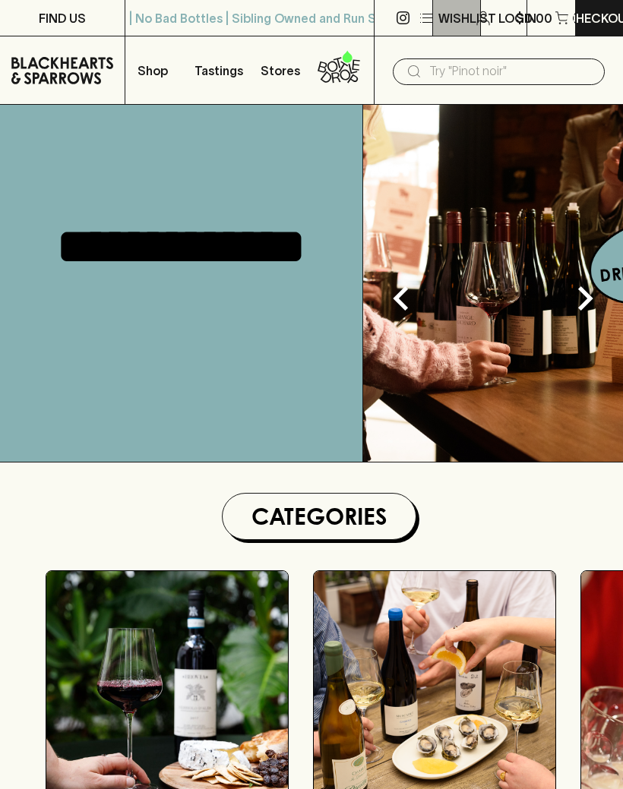
click at [428, 15] on icon "button" at bounding box center [426, 18] width 18 height 18
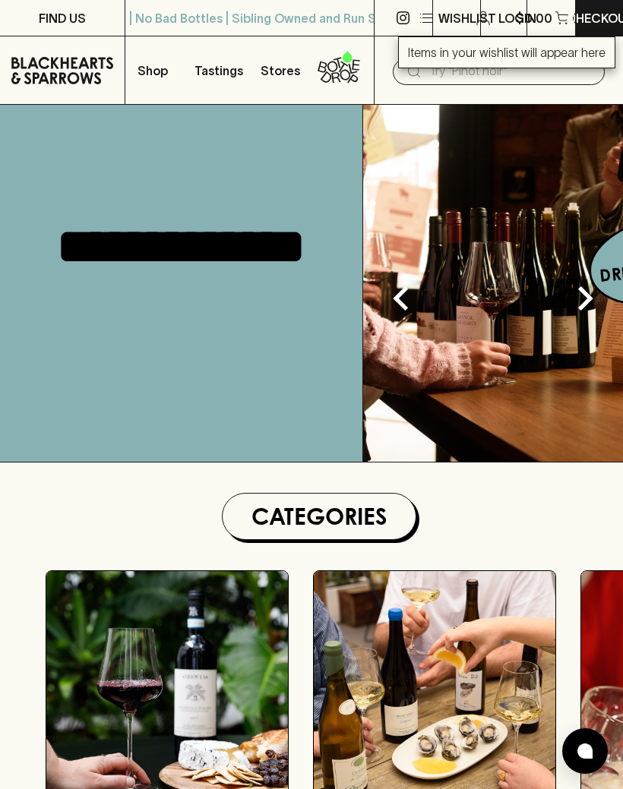
click at [162, 71] on div at bounding box center [311, 394] width 623 height 789
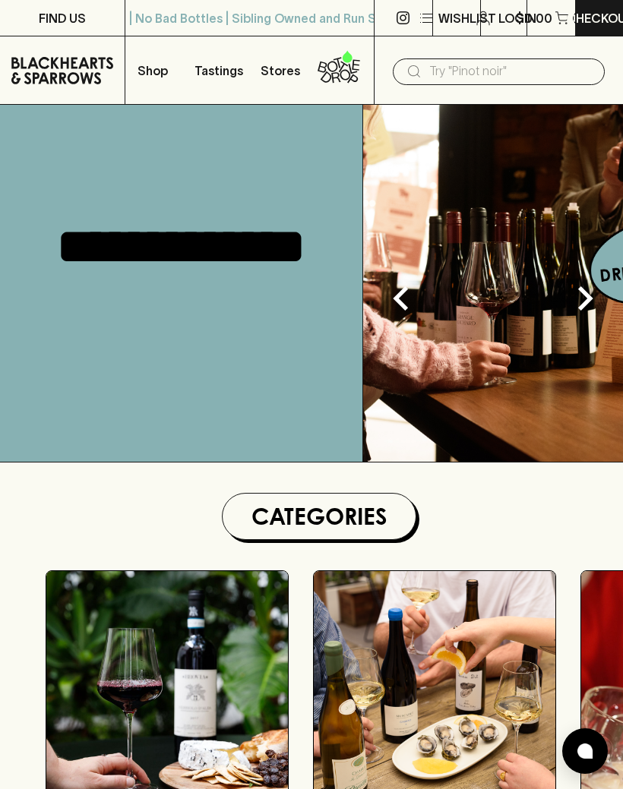
click at [154, 71] on p "Shop" at bounding box center [152, 71] width 30 height 18
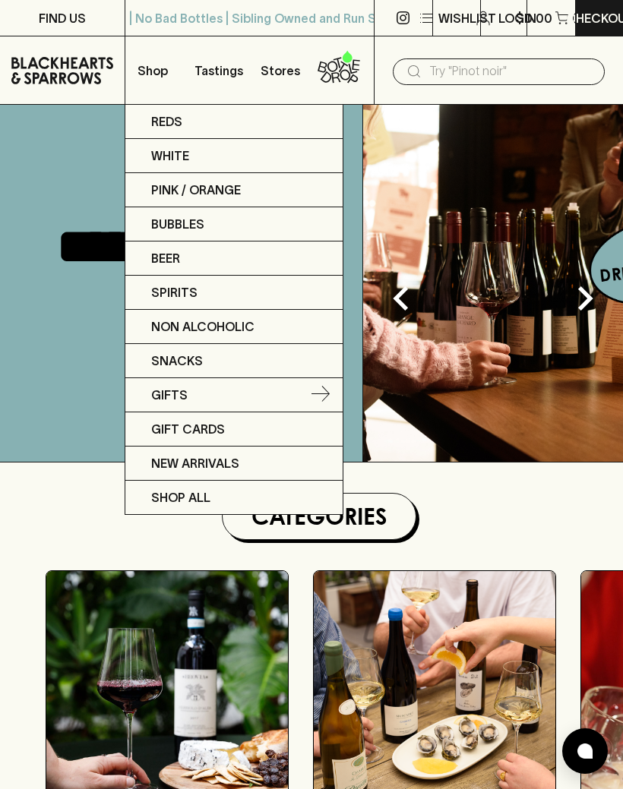
click at [289, 395] on link "Gifts" at bounding box center [233, 395] width 217 height 34
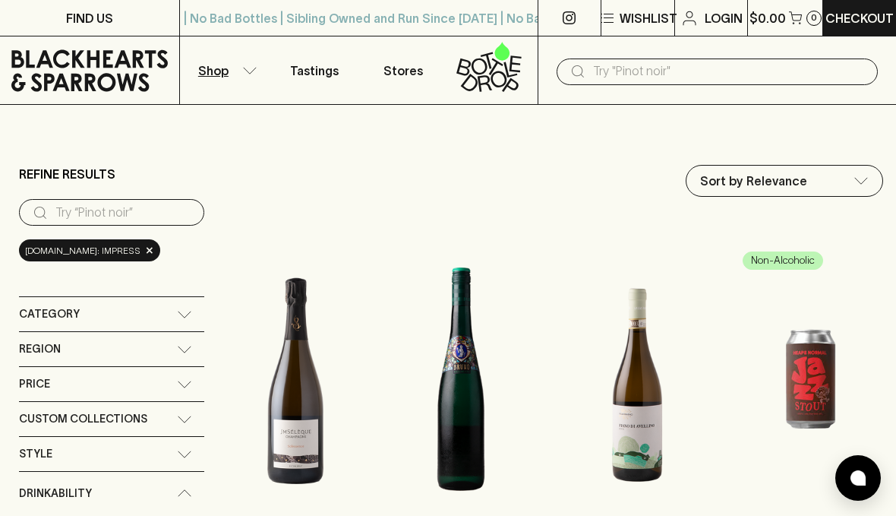
click at [618, 71] on input "text" at bounding box center [729, 71] width 273 height 24
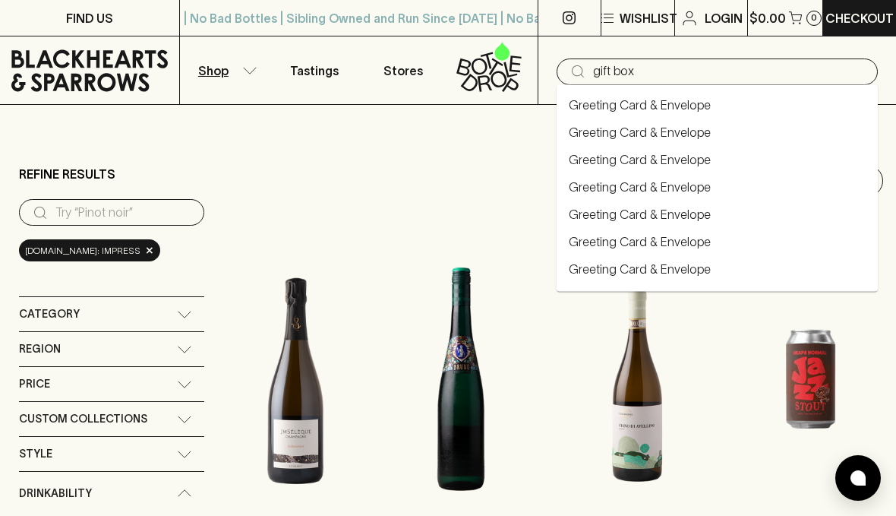
type input "gift box"
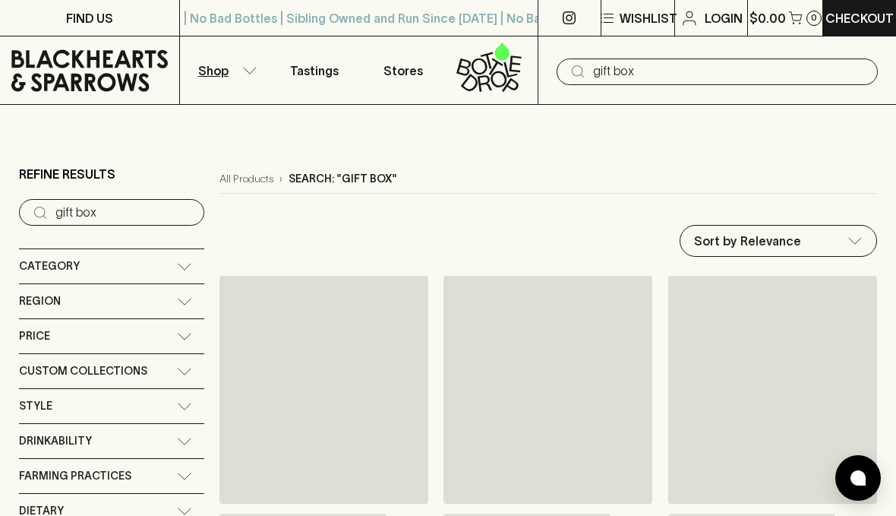
type input "gift box"
